Goal: Task Accomplishment & Management: Complete application form

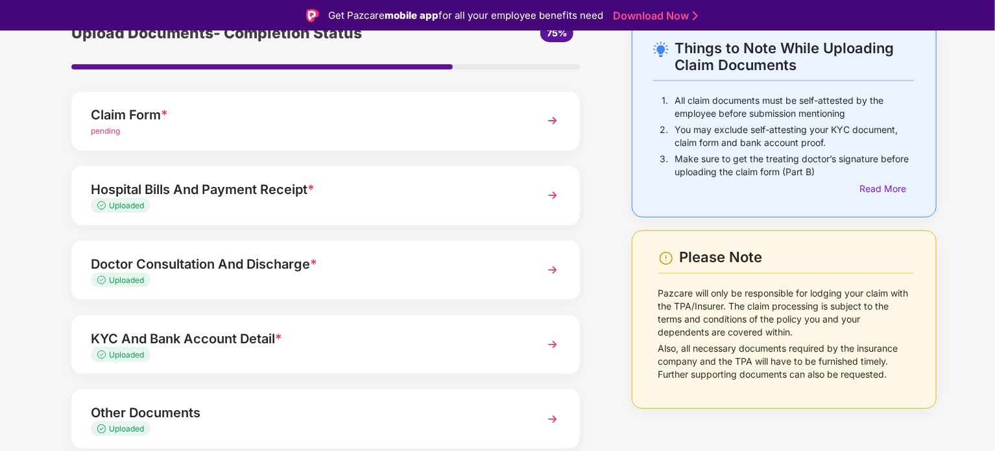
scroll to position [52, 0]
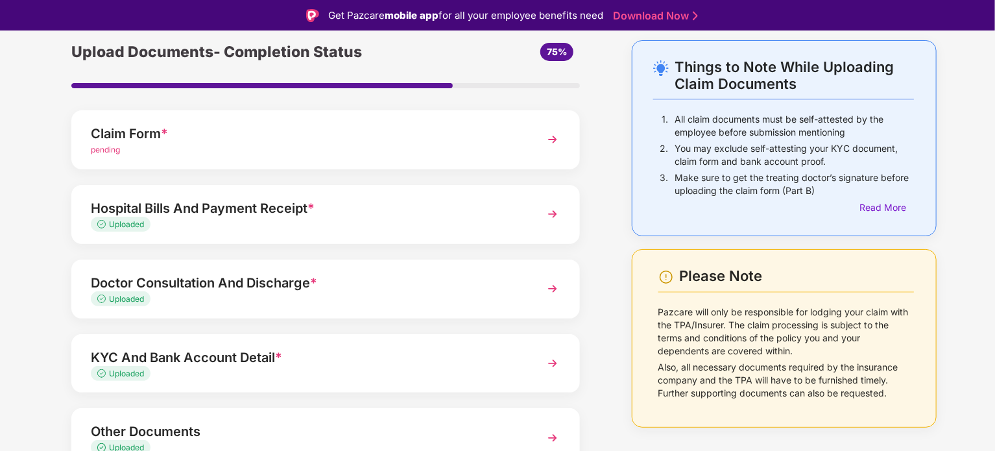
click at [540, 136] on div "Claim Form * pending" at bounding box center [325, 139] width 508 height 59
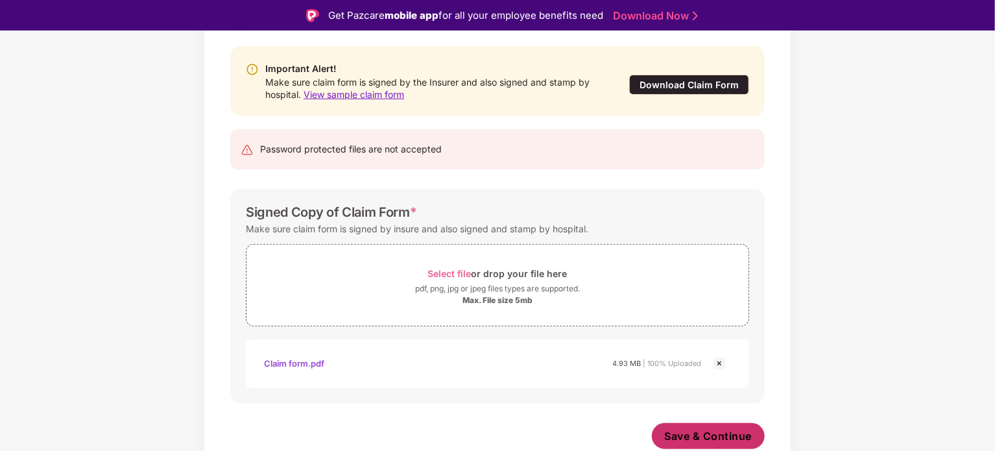
scroll to position [124, 0]
click at [702, 430] on span "Save & Continue" at bounding box center [709, 436] width 88 height 14
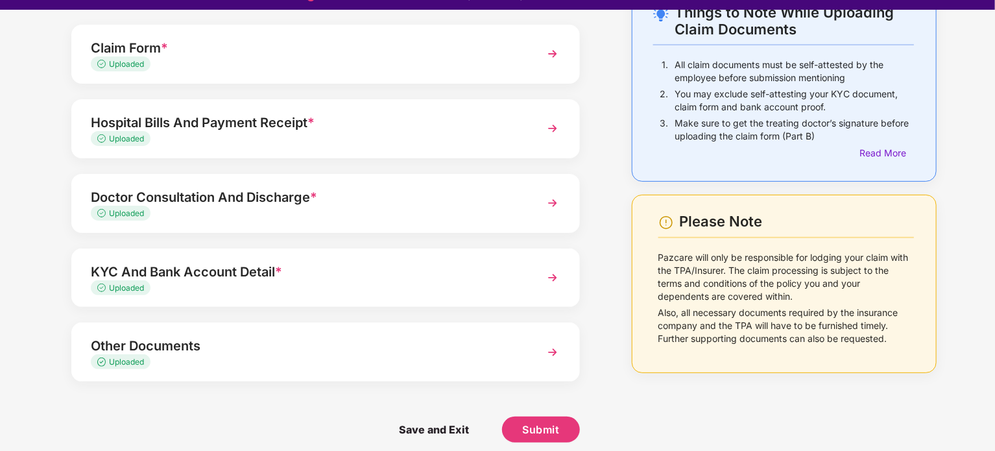
scroll to position [31, 0]
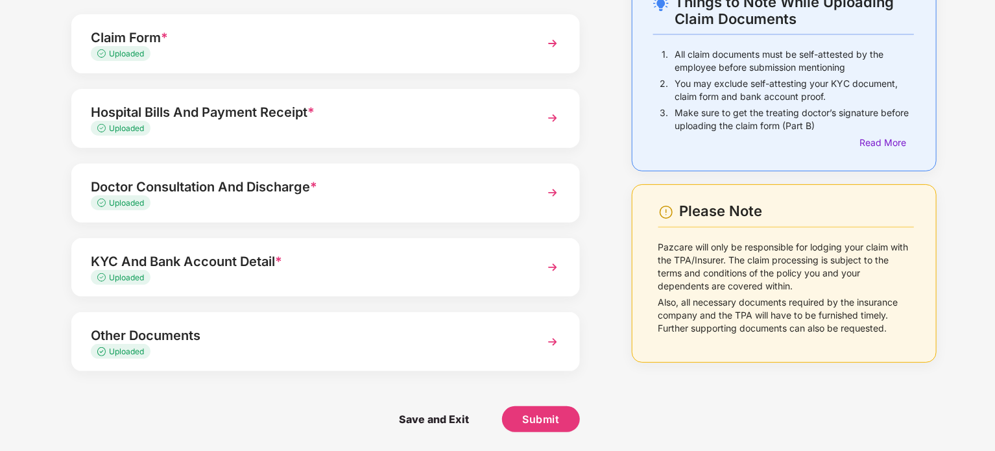
click at [558, 261] on img at bounding box center [552, 266] width 23 height 23
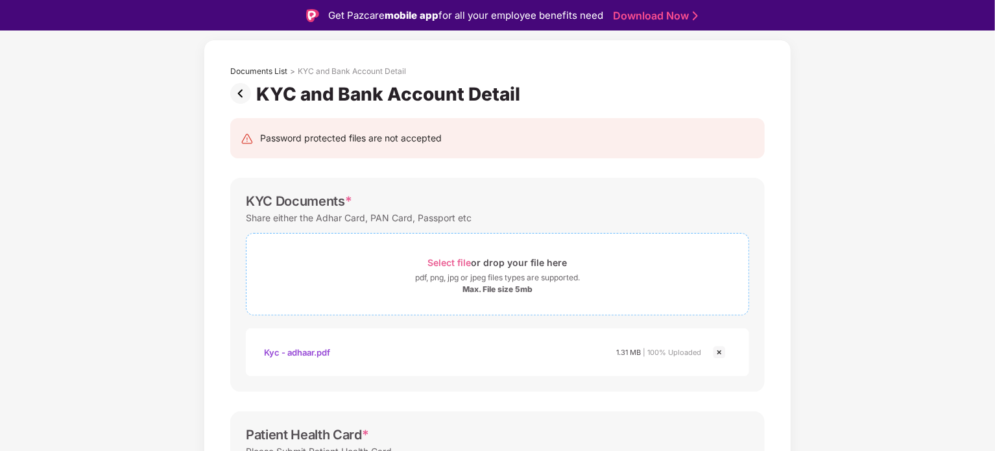
scroll to position [0, 0]
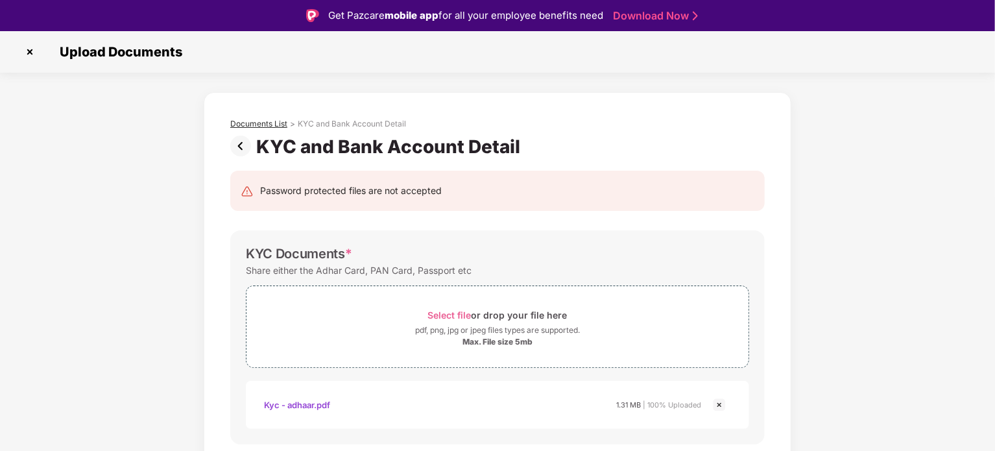
click at [265, 126] on div "Documents List" at bounding box center [258, 124] width 57 height 10
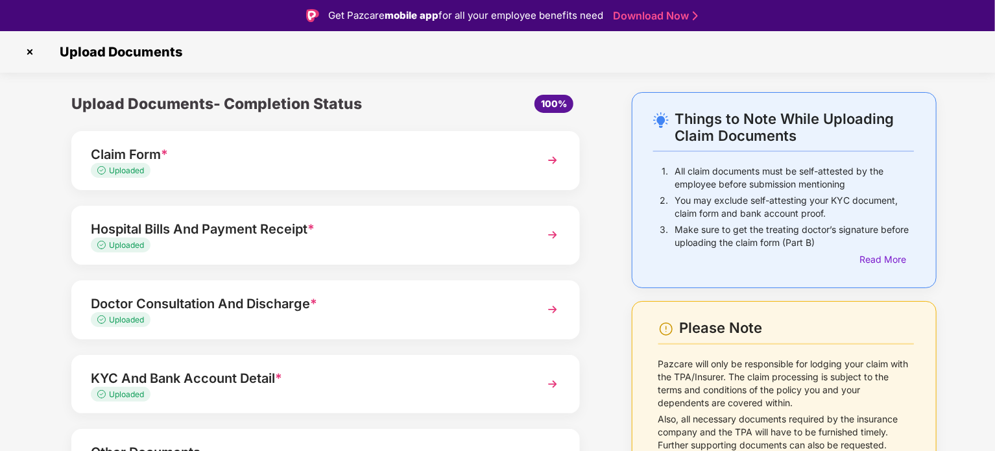
click at [205, 180] on div "Claim Form * Uploaded" at bounding box center [325, 160] width 508 height 59
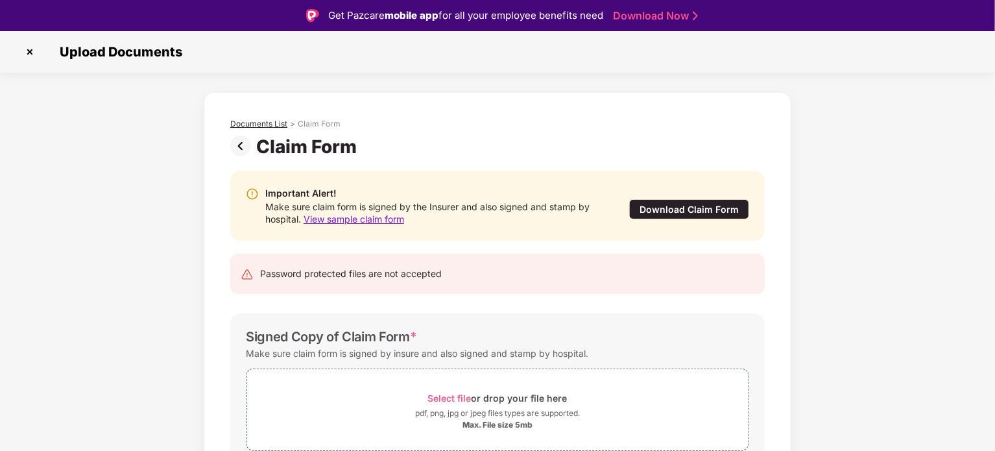
click at [272, 128] on div "Documents List" at bounding box center [258, 124] width 57 height 10
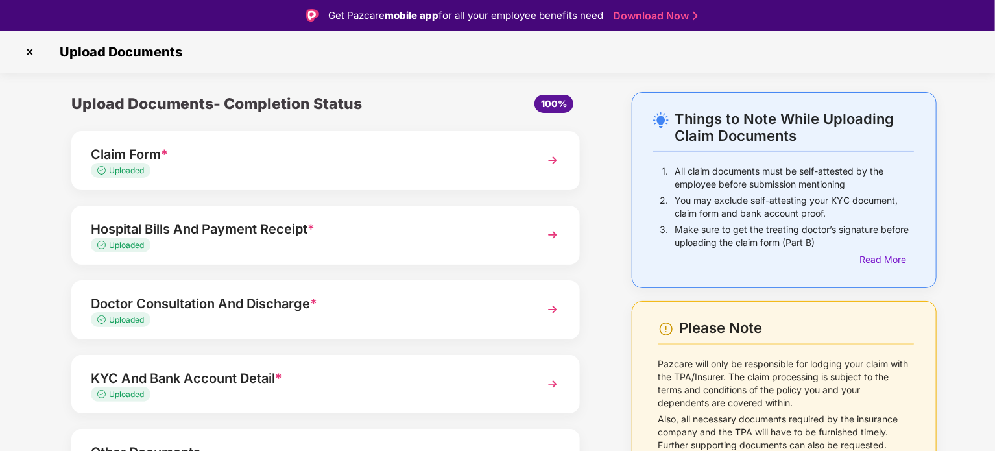
click at [292, 228] on div "Hospital Bills And Payment Receipt *" at bounding box center [306, 229] width 430 height 21
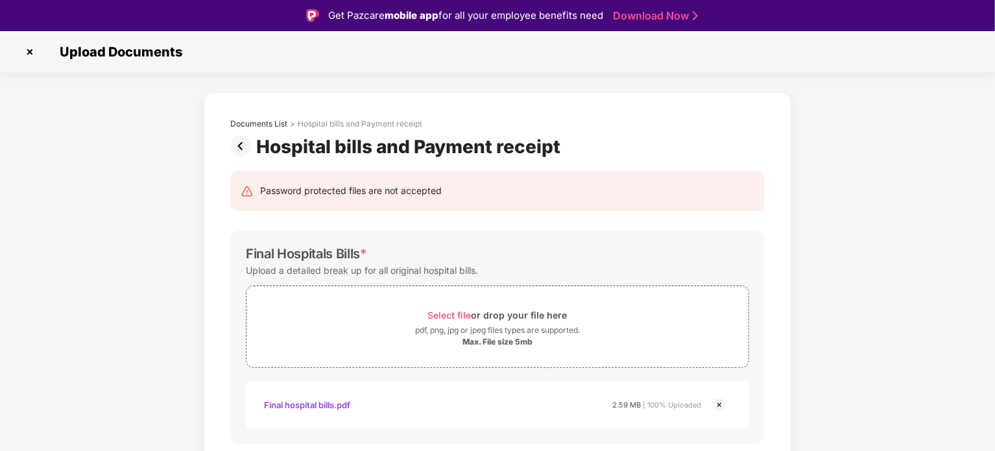
click at [238, 139] on img at bounding box center [243, 146] width 26 height 21
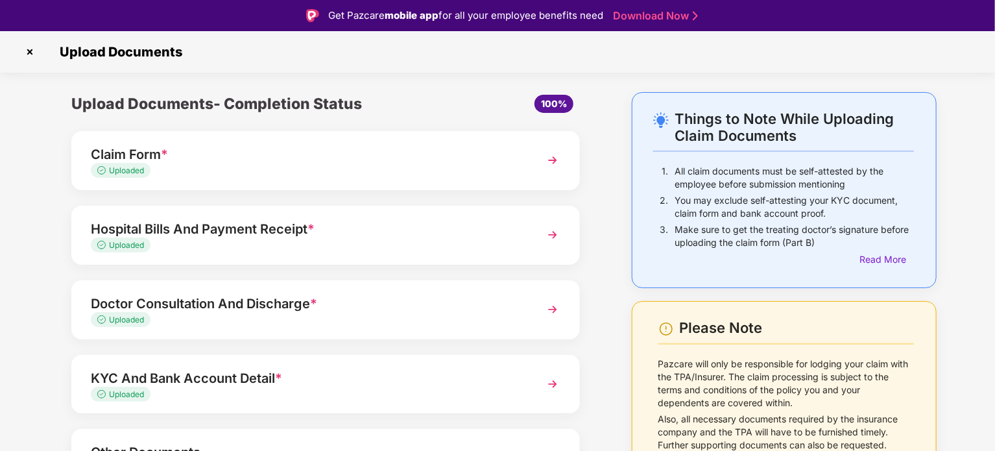
click at [169, 298] on div "Doctor Consultation And Discharge *" at bounding box center [306, 303] width 430 height 21
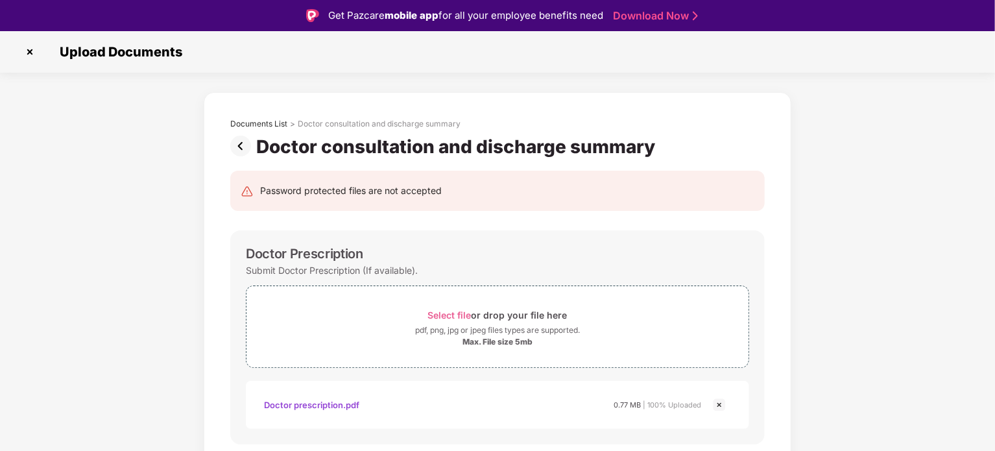
click at [241, 153] on img at bounding box center [243, 146] width 26 height 21
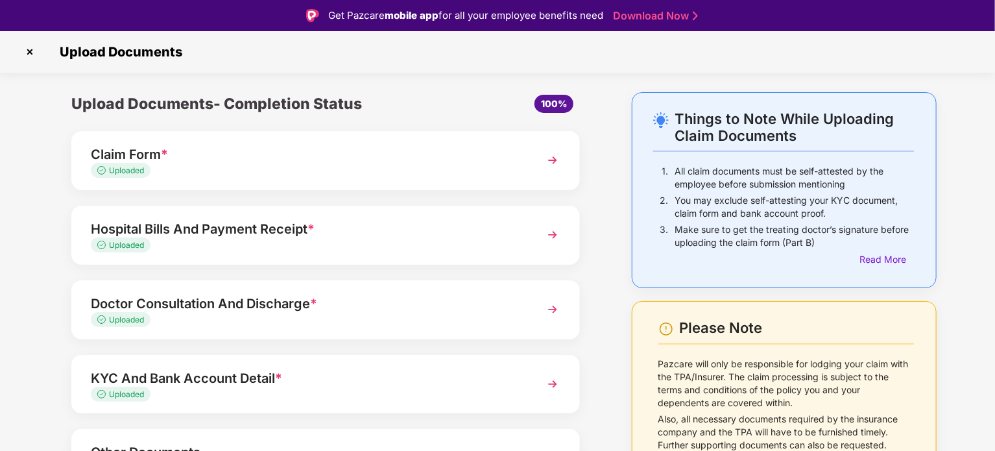
click at [182, 296] on div "Doctor Consultation And Discharge *" at bounding box center [306, 303] width 430 height 21
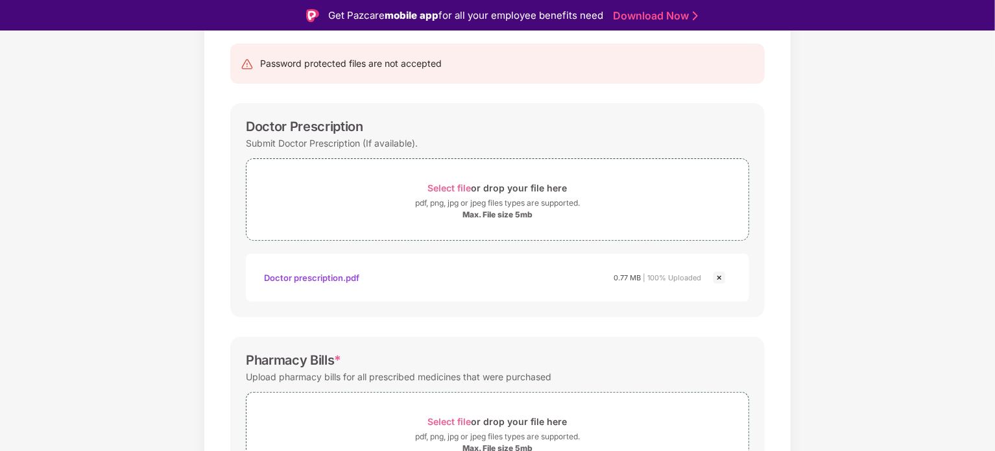
scroll to position [65, 0]
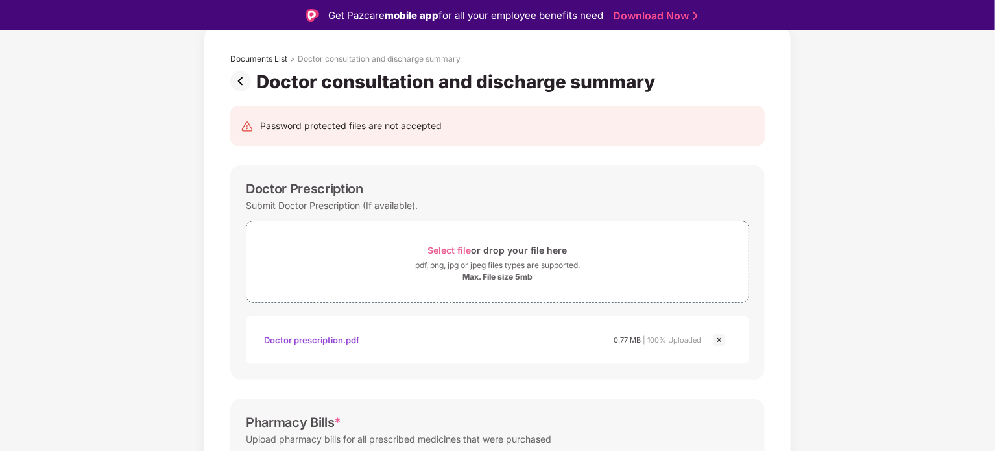
click at [239, 82] on img at bounding box center [243, 81] width 26 height 21
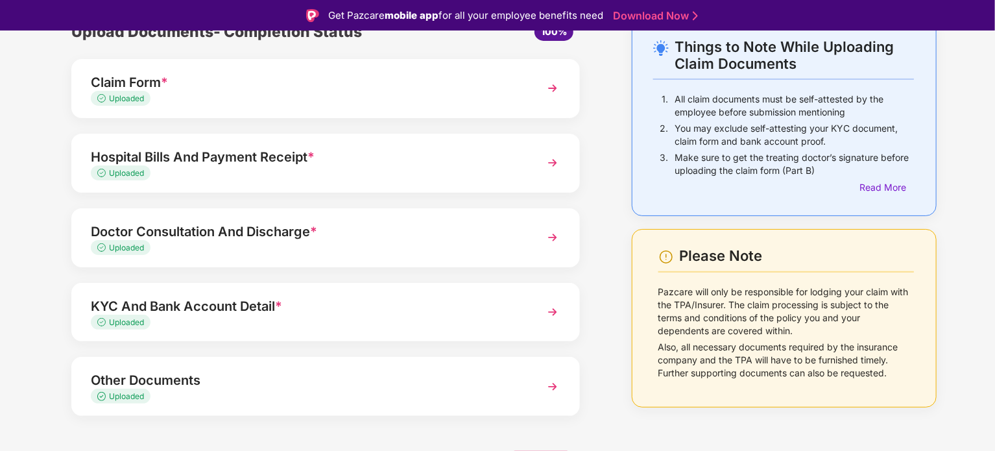
scroll to position [86, 0]
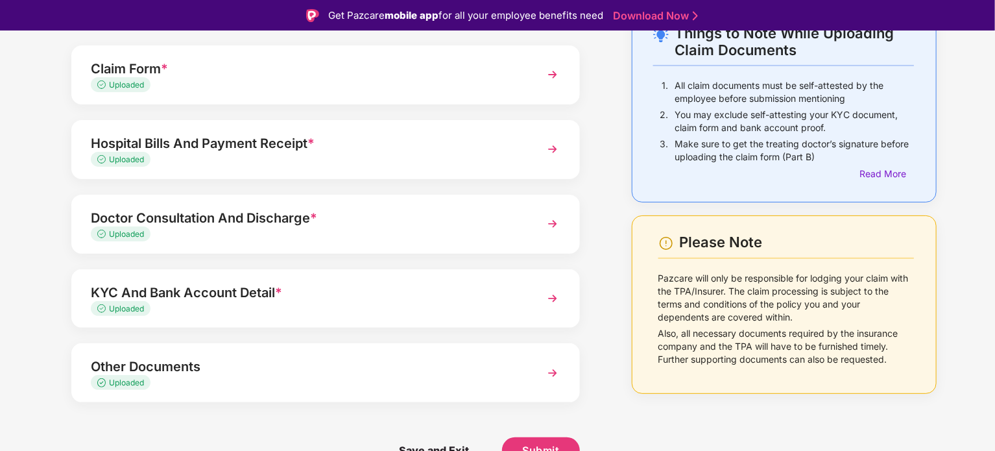
click at [231, 299] on div "KYC And Bank Account Detail *" at bounding box center [306, 292] width 430 height 21
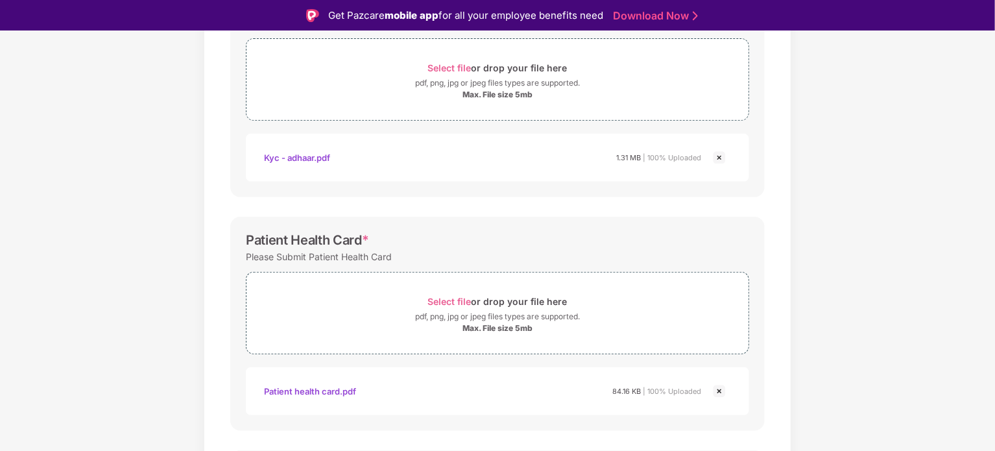
scroll to position [0, 0]
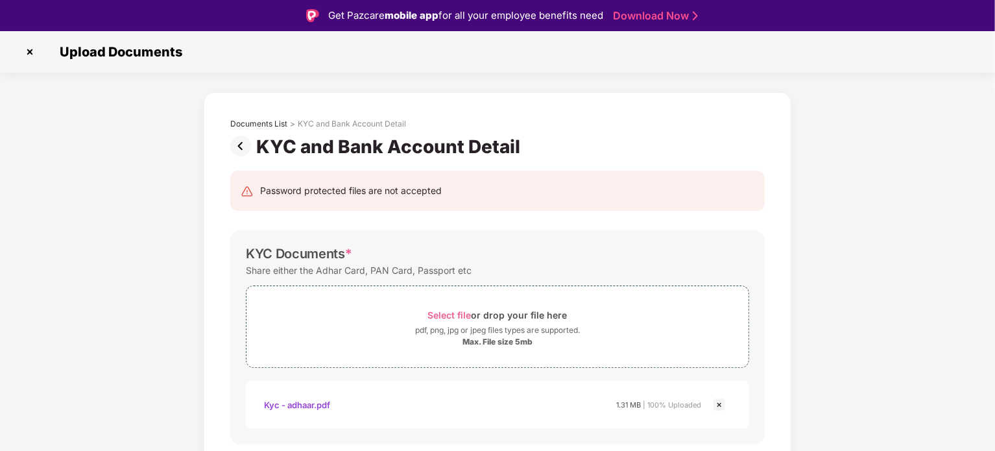
click at [237, 145] on img at bounding box center [243, 146] width 26 height 21
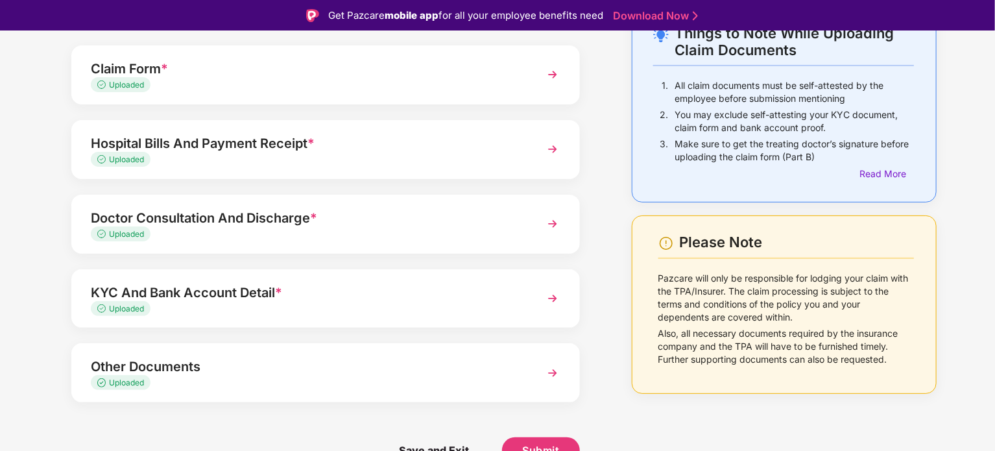
click at [221, 353] on div "Other Documents Uploaded" at bounding box center [325, 372] width 508 height 59
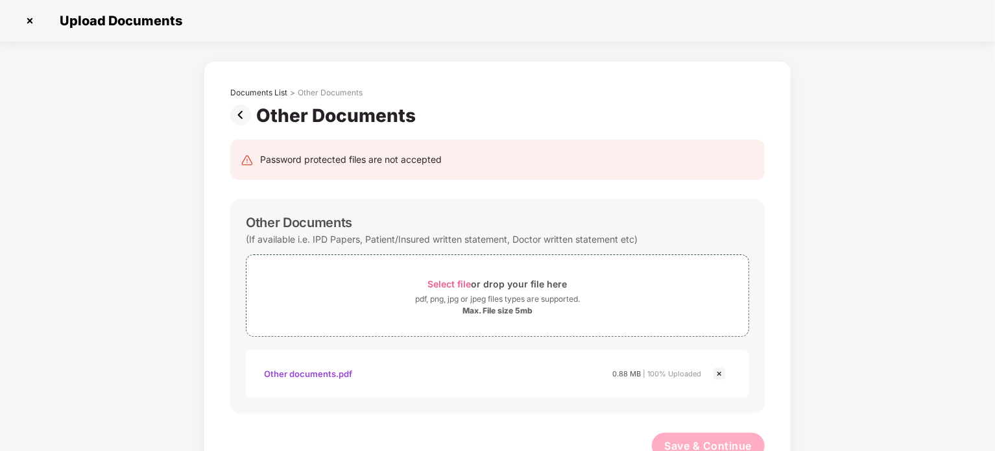
click at [247, 106] on img at bounding box center [243, 114] width 26 height 21
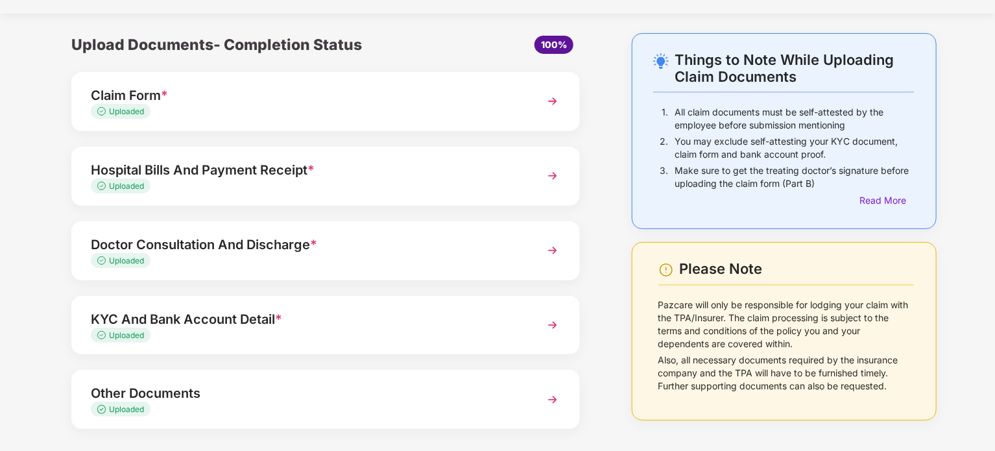
scroll to position [86, 0]
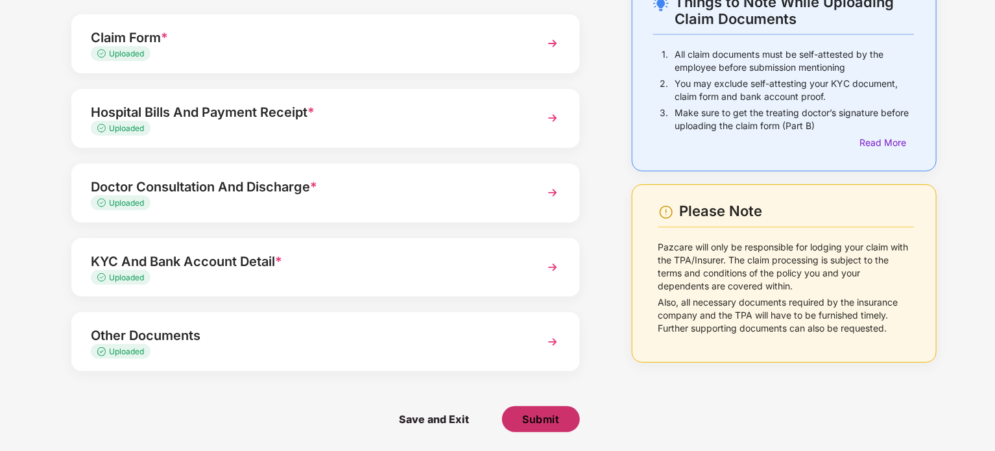
click at [540, 423] on span "Submit" at bounding box center [540, 419] width 37 height 14
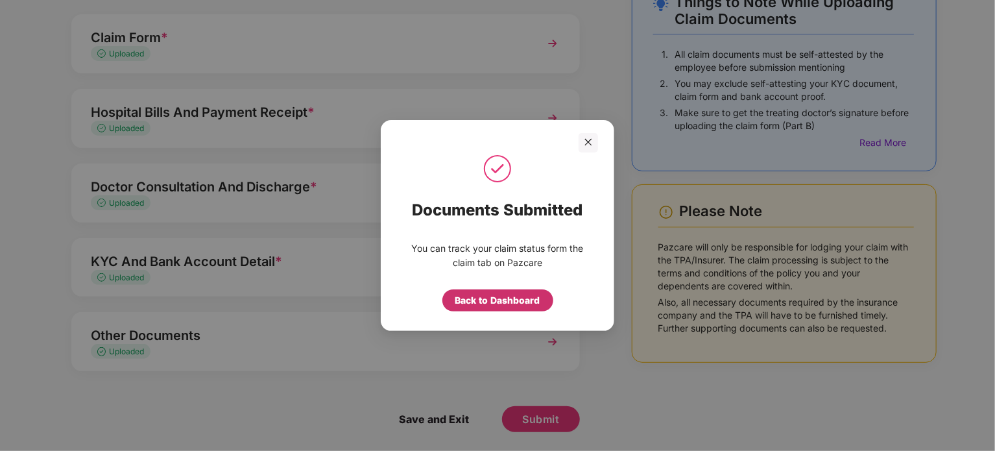
click at [506, 303] on div "Back to Dashboard" at bounding box center [497, 300] width 85 height 14
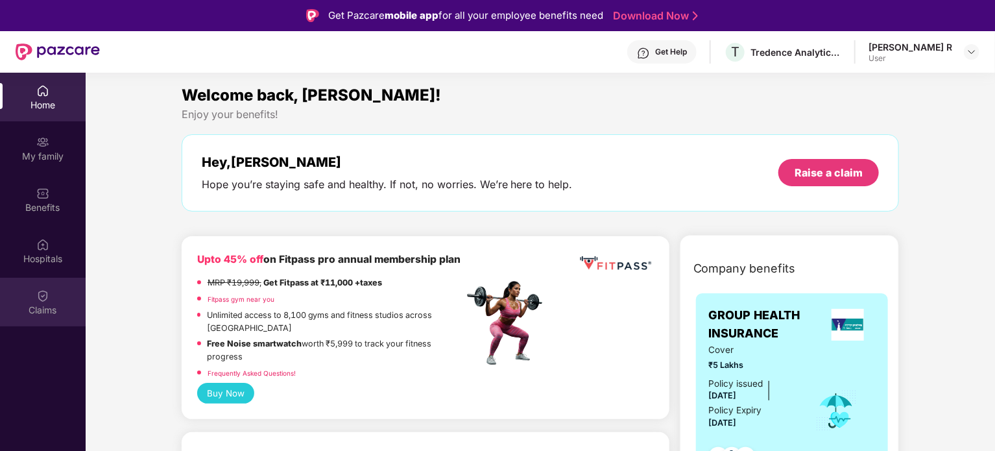
click at [48, 308] on div "Claims" at bounding box center [43, 309] width 86 height 13
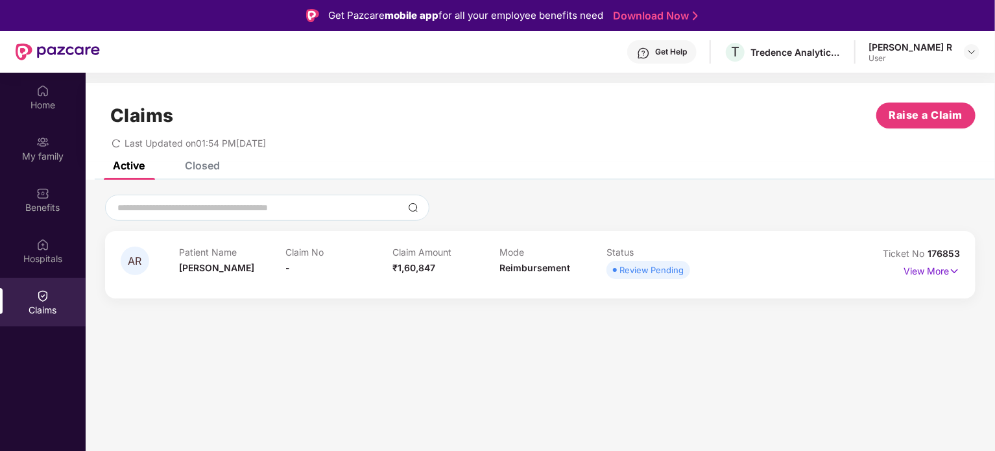
click at [928, 279] on div "View More" at bounding box center [931, 271] width 56 height 21
click at [927, 270] on p "View More" at bounding box center [931, 270] width 56 height 18
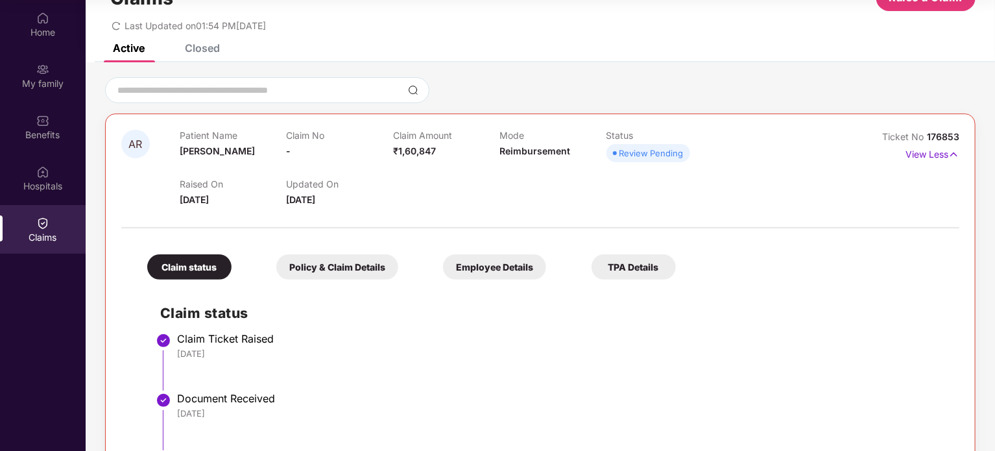
scroll to position [110, 0]
